Goal: Task Accomplishment & Management: Use online tool/utility

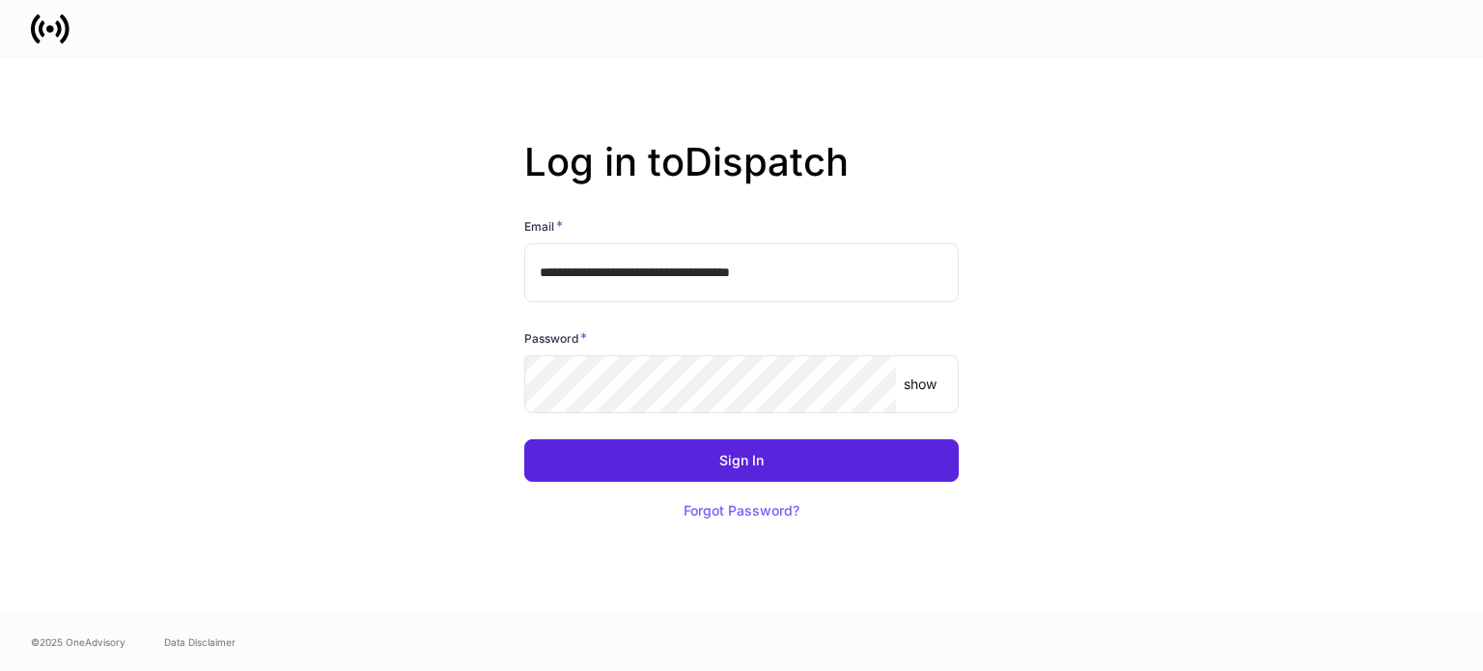
click at [831, 260] on input "**********" at bounding box center [741, 272] width 435 height 58
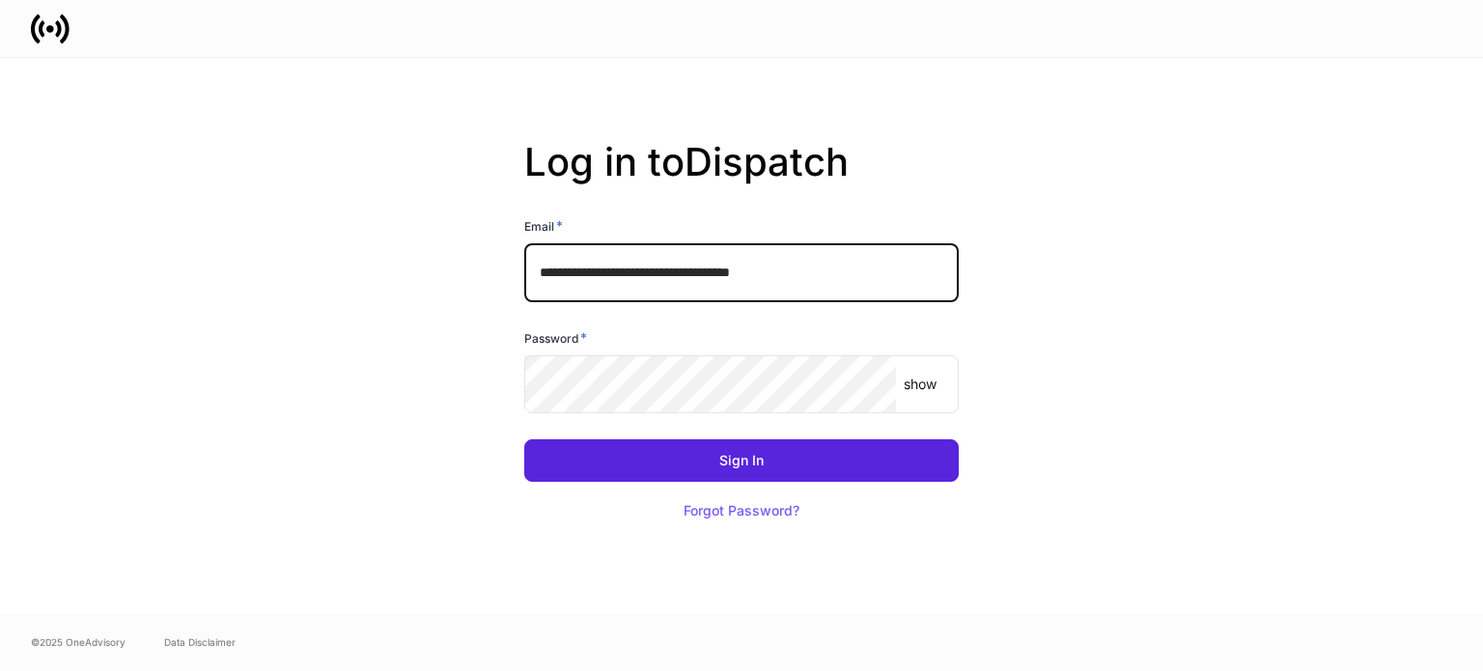
click at [804, 267] on input "**********" at bounding box center [741, 272] width 435 height 58
type input "**********"
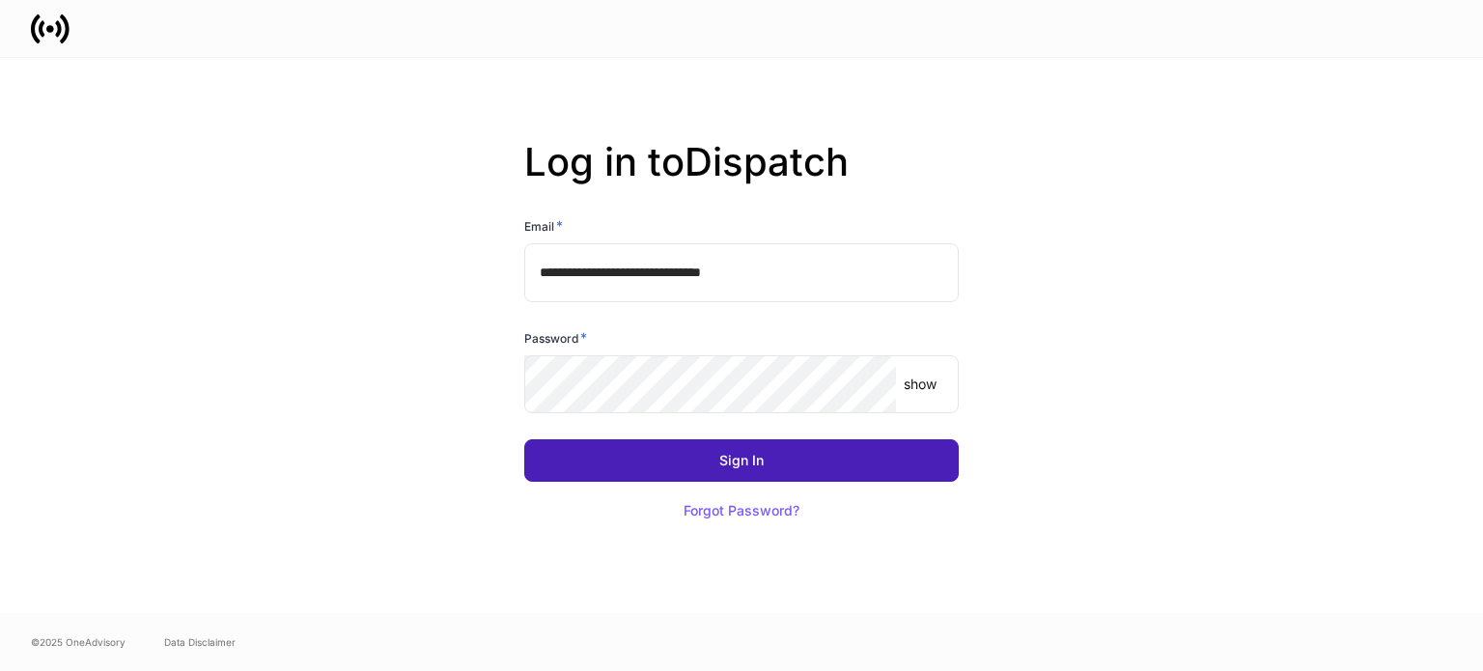
click at [761, 467] on div "Sign In" at bounding box center [741, 461] width 44 height 14
